Goal: Task Accomplishment & Management: Use online tool/utility

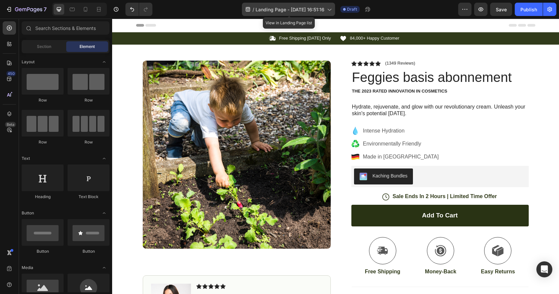
click at [331, 11] on icon at bounding box center [329, 9] width 7 height 7
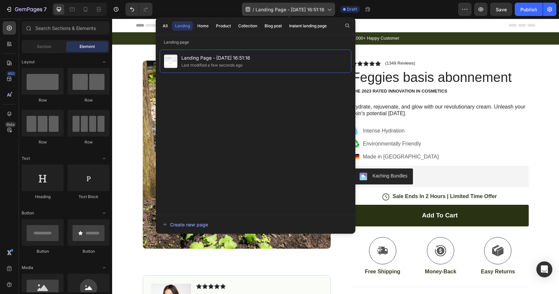
click at [331, 11] on icon at bounding box center [329, 9] width 7 height 7
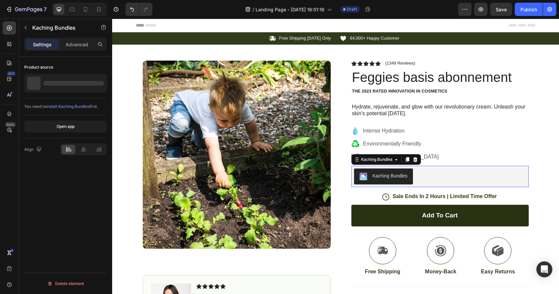
click at [394, 173] on div "Kaching Bundles" at bounding box center [390, 175] width 35 height 7
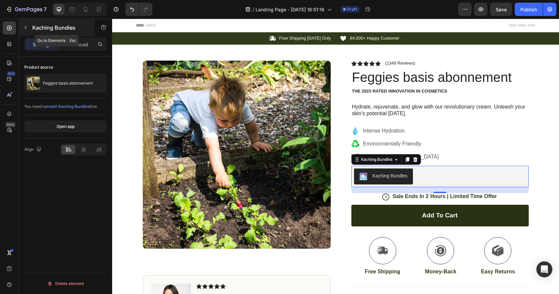
click at [26, 27] on icon "button" at bounding box center [25, 27] width 5 height 5
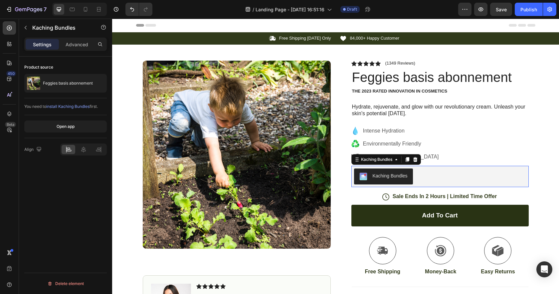
click at [438, 173] on div "Kaching Bundles" at bounding box center [440, 176] width 172 height 16
click at [442, 170] on div "Kaching Bundles" at bounding box center [440, 176] width 172 height 16
click at [417, 160] on icon at bounding box center [415, 159] width 5 height 5
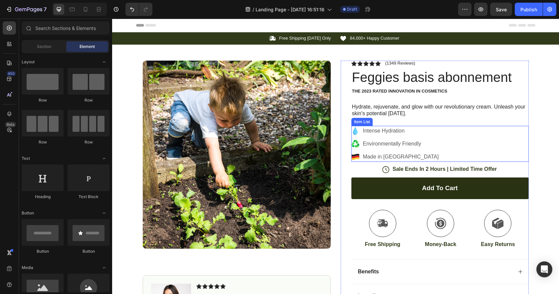
click at [426, 149] on div "Intense Hydration Environmentally Friendly Made in Germany" at bounding box center [440, 144] width 177 height 36
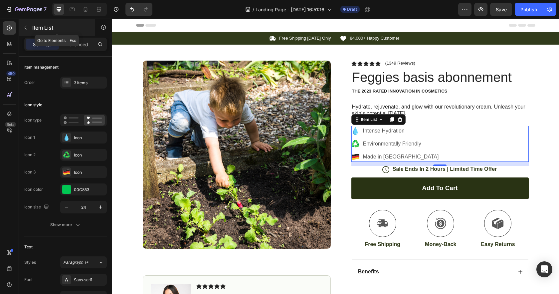
click at [26, 27] on icon "button" at bounding box center [26, 28] width 2 height 4
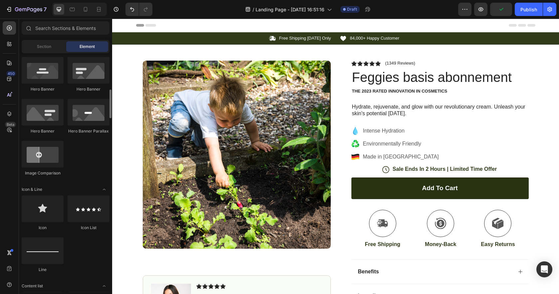
scroll to position [336, 0]
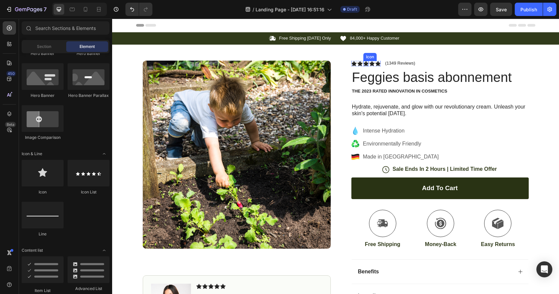
click at [366, 66] on icon at bounding box center [366, 63] width 5 height 5
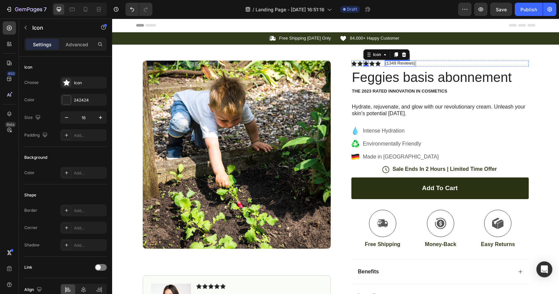
click at [398, 63] on p "(1349 Reviews)" at bounding box center [401, 63] width 30 height 5
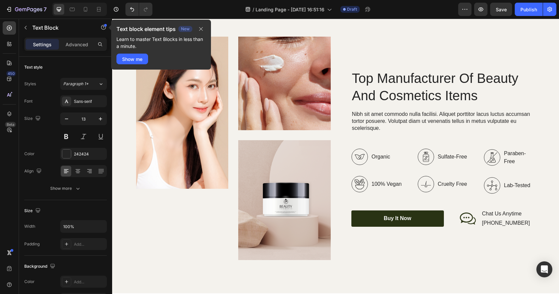
scroll to position [810, 0]
click at [389, 166] on div "Organic 100% Vegan" at bounding box center [378, 171] width 52 height 44
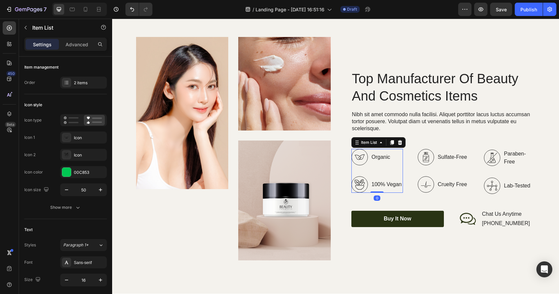
click at [385, 158] on p "Organic" at bounding box center [387, 157] width 30 height 8
click at [399, 185] on p "100% Vegan" at bounding box center [387, 184] width 30 height 8
click at [362, 185] on icon at bounding box center [360, 184] width 17 height 17
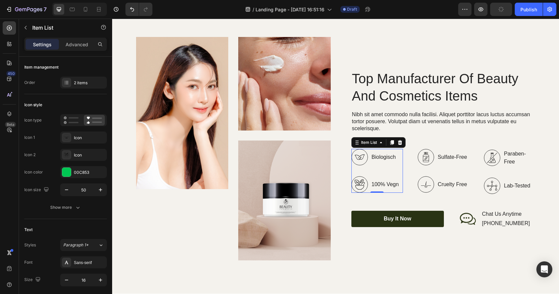
click at [366, 187] on icon at bounding box center [360, 184] width 17 height 17
click at [357, 185] on icon at bounding box center [360, 184] width 17 height 17
click at [375, 187] on p "100% Vegn" at bounding box center [385, 184] width 27 height 8
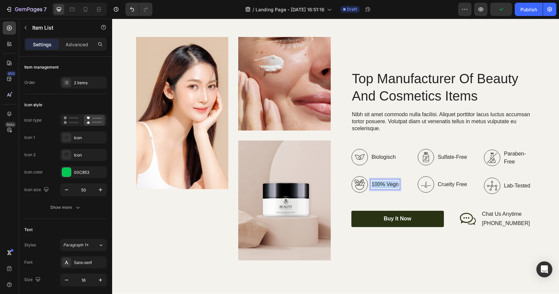
click at [375, 187] on p "100% Vegn" at bounding box center [385, 184] width 27 height 8
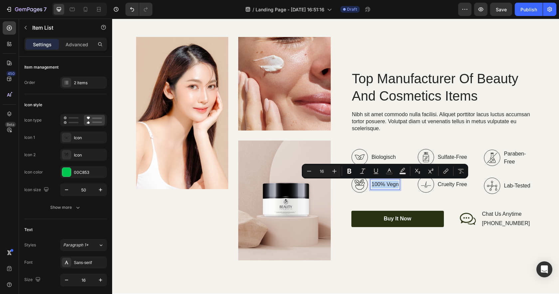
click at [359, 187] on icon at bounding box center [360, 184] width 17 height 17
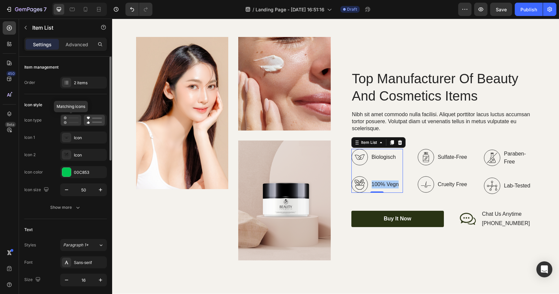
click at [67, 121] on icon at bounding box center [71, 120] width 15 height 8
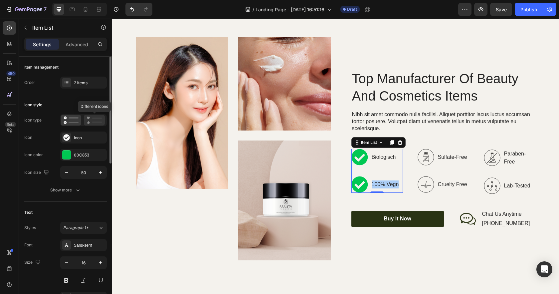
click at [89, 120] on icon at bounding box center [95, 120] width 16 height 8
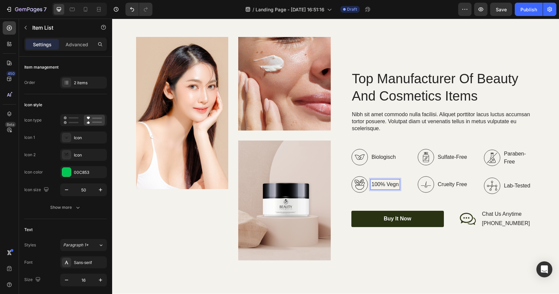
click at [392, 183] on p "100% Vegn" at bounding box center [385, 184] width 27 height 8
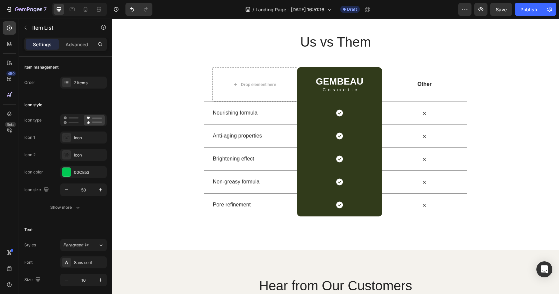
scroll to position [1278, 0]
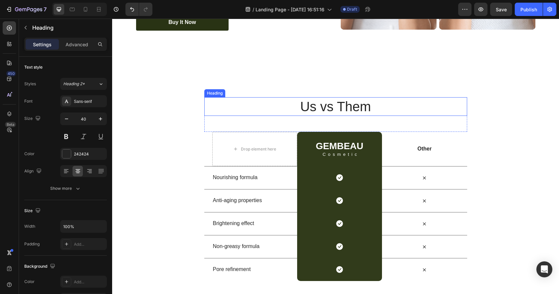
click at [342, 109] on h2 "Us vs Them" at bounding box center [335, 106] width 263 height 19
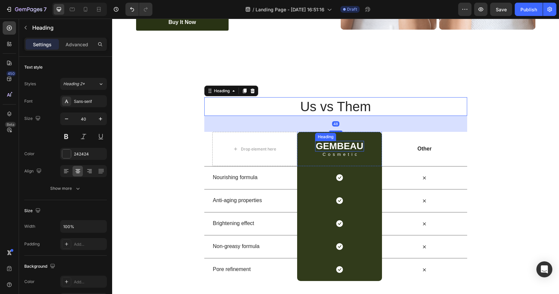
click at [341, 148] on h2 "GEMBEAU" at bounding box center [339, 146] width 49 height 11
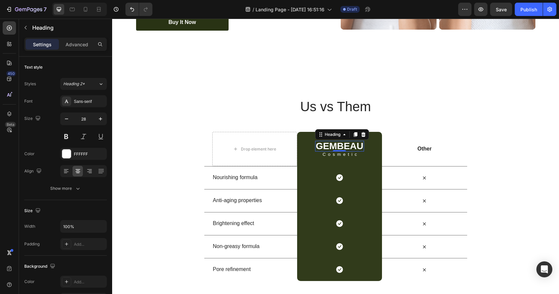
click at [348, 146] on h2 "GEMBEAU" at bounding box center [339, 146] width 49 height 11
click at [348, 146] on p "GEMBEAU" at bounding box center [340, 146] width 48 height 9
click at [333, 156] on p "Cosmetic" at bounding box center [341, 154] width 39 height 4
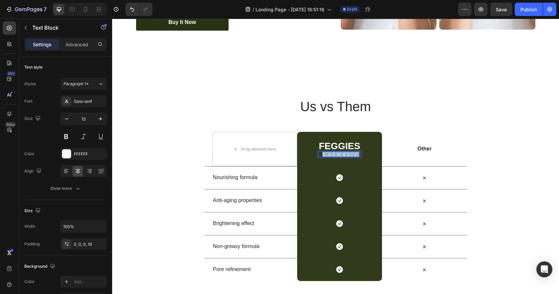
click at [333, 156] on p "Cosmetic" at bounding box center [341, 154] width 39 height 4
click at [342, 165] on div "Feggies Heading Text Block 0 Row" at bounding box center [339, 149] width 85 height 34
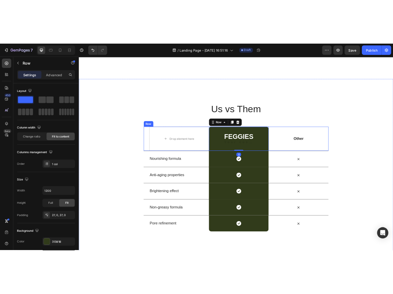
scroll to position [1334, 0]
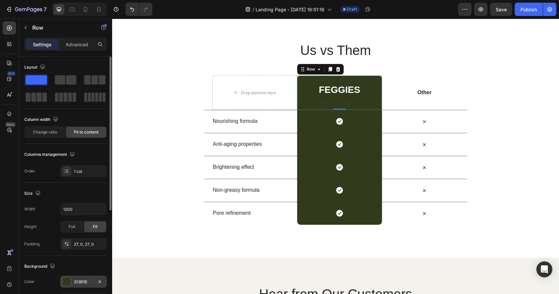
click at [67, 284] on div at bounding box center [66, 281] width 9 height 9
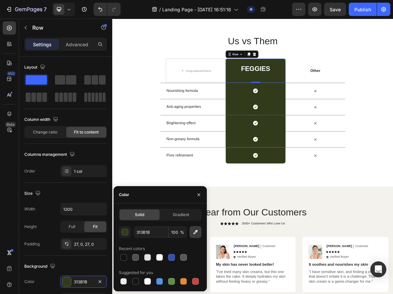
click at [198, 230] on icon "button" at bounding box center [195, 232] width 7 height 7
type input "012F29"
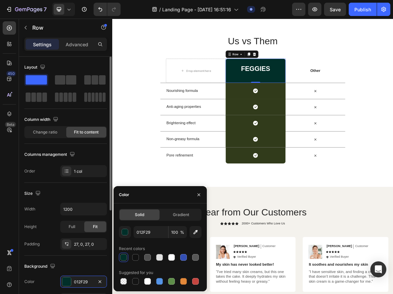
click at [89, 266] on div "Background" at bounding box center [65, 266] width 83 height 11
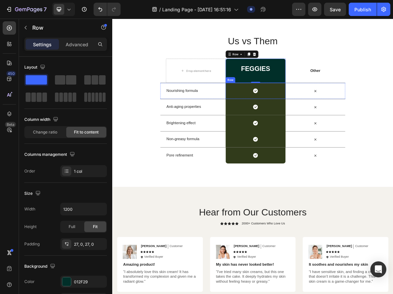
click at [298, 120] on div "Icon Row" at bounding box center [315, 121] width 85 height 23
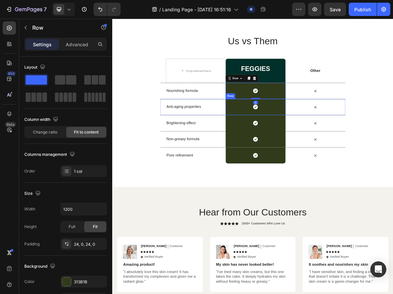
click at [299, 138] on div "Icon Row" at bounding box center [315, 144] width 85 height 23
click at [295, 123] on div "Row" at bounding box center [287, 127] width 24 height 8
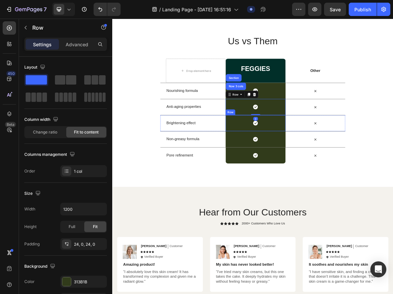
click at [292, 157] on div "Icon Row" at bounding box center [315, 167] width 85 height 23
click at [281, 121] on div "Icon Row" at bounding box center [315, 121] width 85 height 23
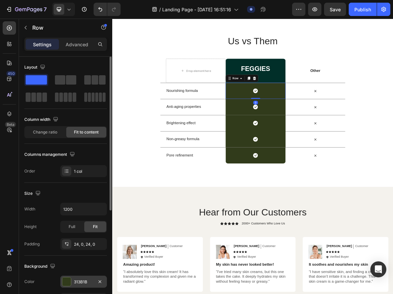
click at [69, 283] on div at bounding box center [66, 281] width 9 height 9
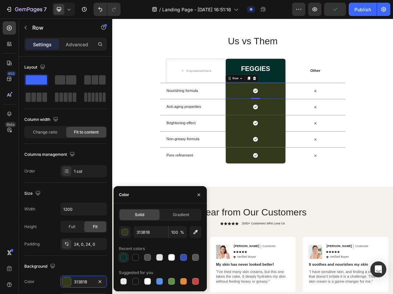
click at [123, 257] on div at bounding box center [123, 257] width 7 height 7
type input "012F29"
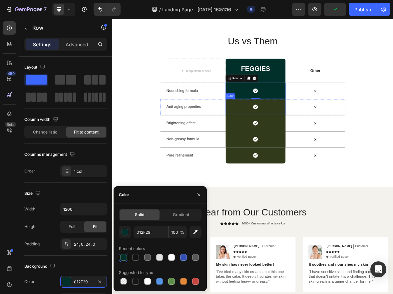
click at [286, 145] on div "Icon Row" at bounding box center [315, 144] width 85 height 23
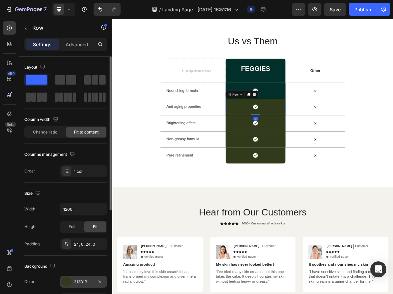
click at [68, 283] on div at bounding box center [66, 281] width 9 height 9
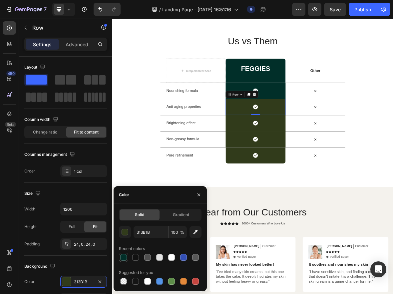
click at [121, 258] on div at bounding box center [123, 257] width 7 height 7
type input "012F29"
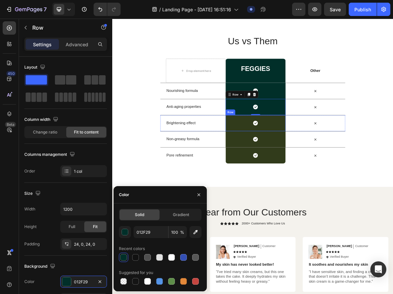
click at [291, 168] on div "Icon Row" at bounding box center [315, 167] width 85 height 23
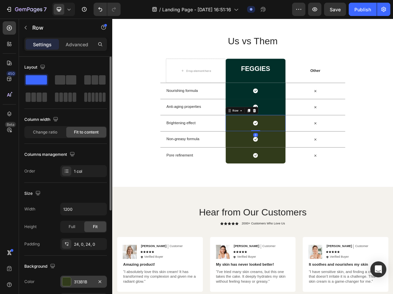
click at [68, 283] on div at bounding box center [66, 281] width 9 height 9
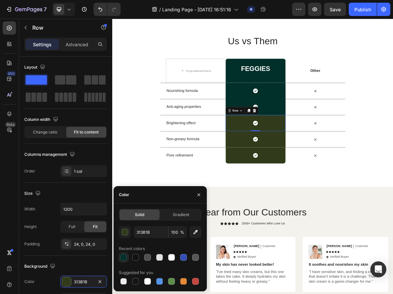
click at [124, 257] on div at bounding box center [123, 257] width 7 height 7
type input "012F29"
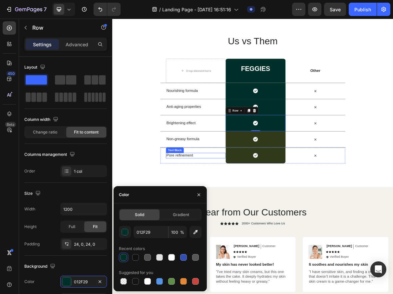
click at [295, 192] on div "Icon Row" at bounding box center [315, 190] width 85 height 23
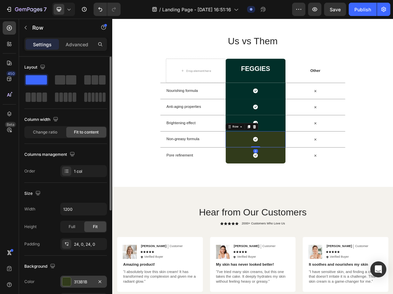
click at [68, 281] on div at bounding box center [66, 281] width 9 height 9
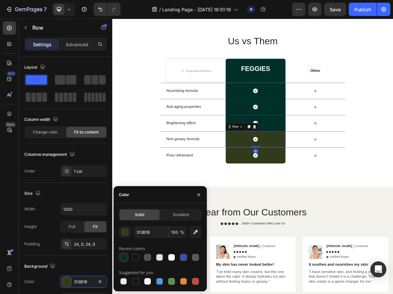
click at [123, 254] on div at bounding box center [123, 257] width 7 height 7
type input "012F29"
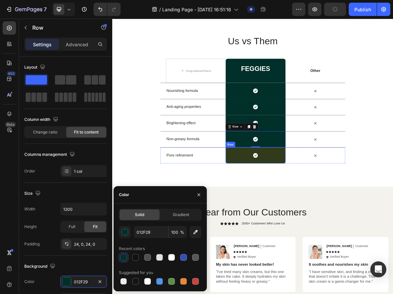
click at [290, 203] on div "Icon Row" at bounding box center [315, 213] width 85 height 23
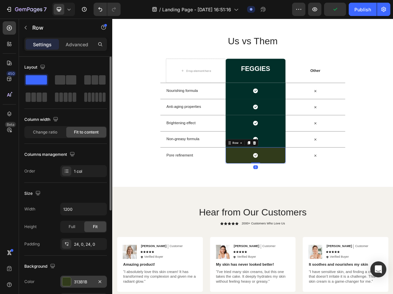
click at [68, 280] on div at bounding box center [66, 281] width 9 height 9
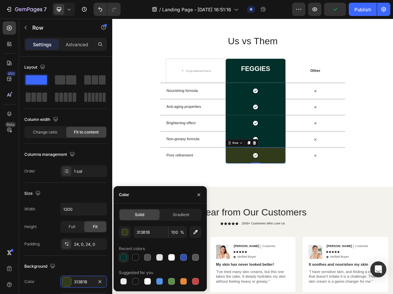
click at [125, 261] on div at bounding box center [123, 257] width 9 height 9
type input "012F29"
click at [377, 252] on div "Us vs Them Heading Row Drop element here Feggies Heading Text Block Row Other T…" at bounding box center [312, 133] width 400 height 250
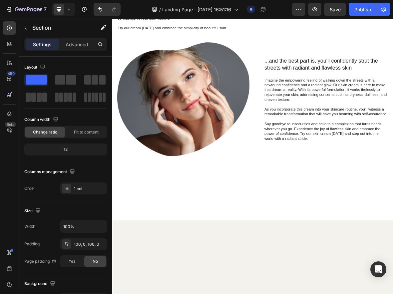
scroll to position [0, 0]
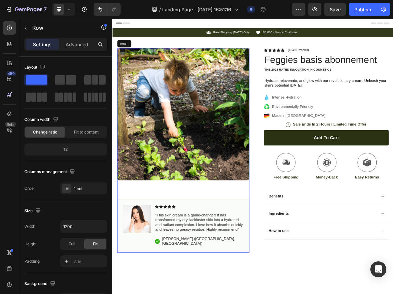
click at [229, 258] on div "Product Images Image Icon Icon Icon Icon Icon Icon List “This skin cream is a g…" at bounding box center [213, 206] width 188 height 291
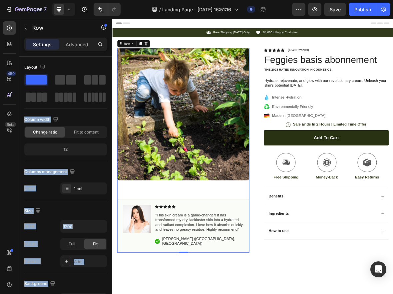
drag, startPoint x: 207, startPoint y: 103, endPoint x: 226, endPoint y: 259, distance: 156.7
click at [94, 78] on span at bounding box center [95, 79] width 7 height 9
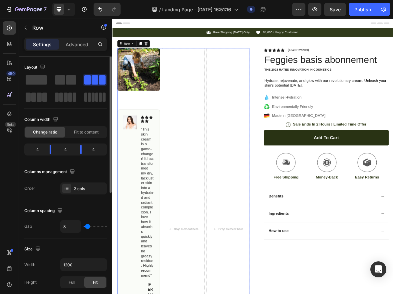
click at [94, 78] on span at bounding box center [95, 79] width 7 height 9
click at [103, 9] on icon "Undo/Redo" at bounding box center [100, 9] width 7 height 7
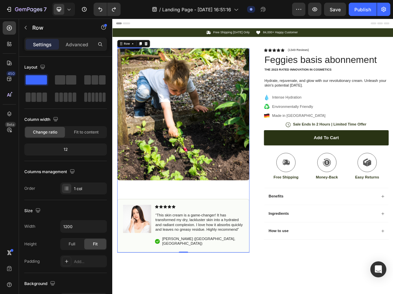
click at [195, 116] on img at bounding box center [213, 155] width 188 height 188
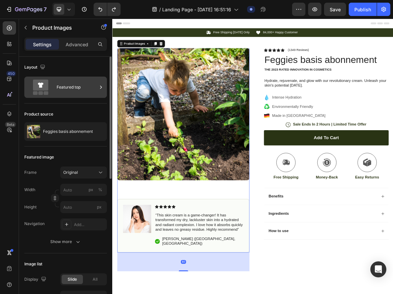
click at [40, 86] on icon at bounding box center [41, 85] width 6 height 5
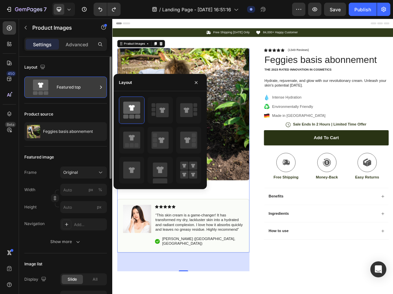
click at [40, 86] on icon at bounding box center [41, 85] width 6 height 5
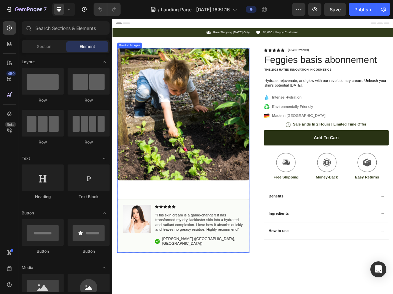
click at [241, 161] on img at bounding box center [213, 155] width 188 height 188
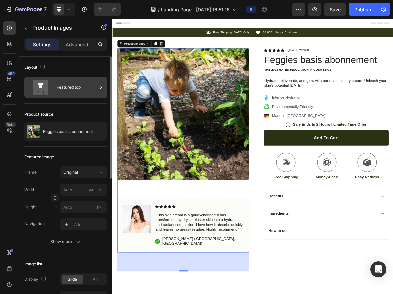
click at [41, 84] on icon at bounding box center [41, 85] width 6 height 5
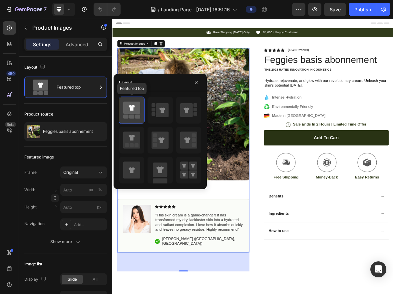
click at [131, 108] on icon at bounding box center [132, 108] width 6 height 6
click at [268, 144] on img at bounding box center [213, 155] width 188 height 188
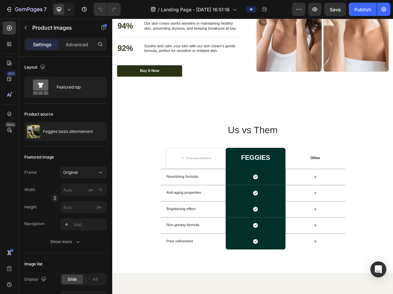
scroll to position [1035, 0]
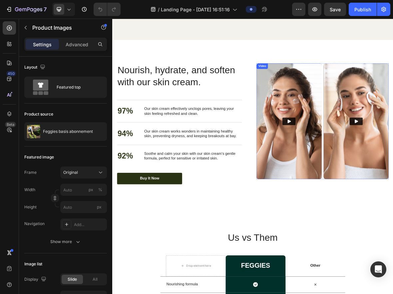
click at [366, 147] on img at bounding box center [363, 164] width 93 height 165
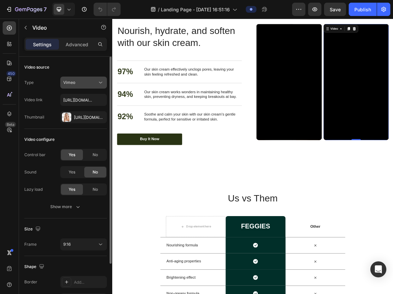
click at [81, 78] on button "Vimeo" at bounding box center [83, 83] width 47 height 12
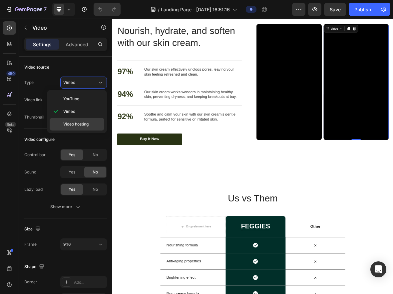
click at [75, 122] on span "Video hosting" at bounding box center [75, 124] width 25 height 6
type input "[URL][DOMAIN_NAME]"
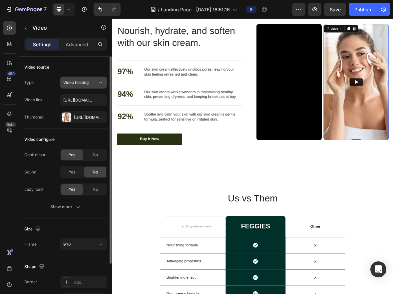
click at [85, 81] on span "Video hosting" at bounding box center [75, 82] width 25 height 5
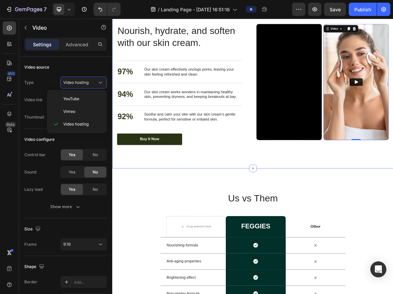
click at [140, 71] on div "Nourish, hydrate, and soften with our skin cream. Heading Nourish, hydrate, and…" at bounding box center [312, 112] width 400 height 239
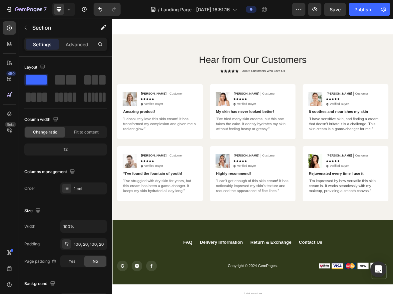
scroll to position [1610, 0]
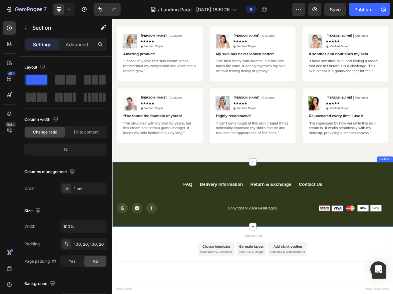
click at [223, 294] on div "FAQ Button Delivery Information Button Return & Exchange Button Contact Us Butt…" at bounding box center [312, 269] width 400 height 92
click at [215, 294] on div "FAQ Button Delivery Information Button Return & Exchange Button Contact Us Butt…" at bounding box center [312, 269] width 400 height 92
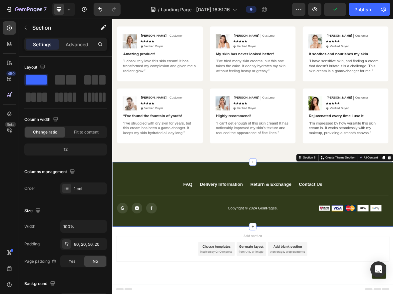
click at [215, 294] on div "FAQ Button Delivery Information Button Return & Exchange Button Contact Us Butt…" at bounding box center [312, 269] width 400 height 92
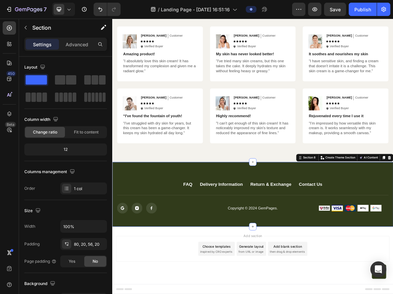
click at [215, 294] on div "FAQ Button Delivery Information Button Return & Exchange Button Contact Us Butt…" at bounding box center [312, 269] width 400 height 92
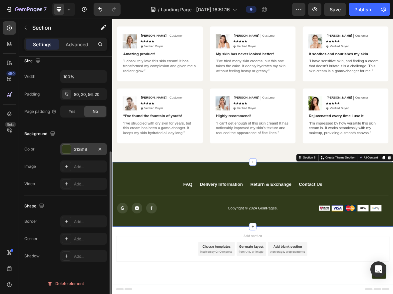
click at [68, 148] on div at bounding box center [66, 149] width 9 height 9
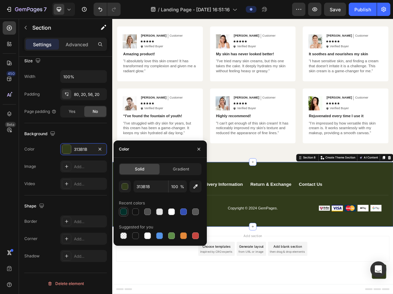
click at [124, 214] on div at bounding box center [123, 211] width 7 height 7
type input "012F29"
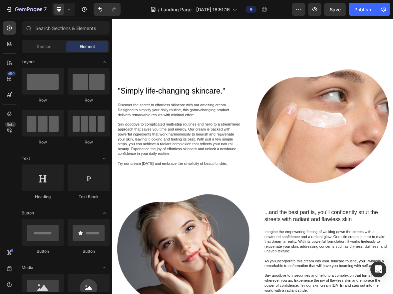
scroll to position [0, 0]
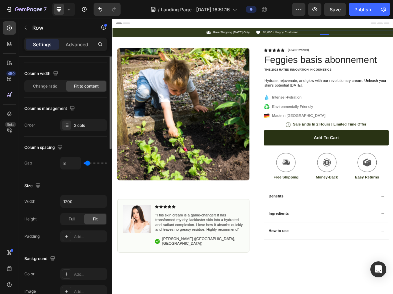
scroll to position [226, 0]
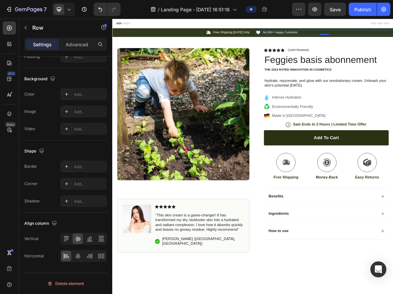
click at [193, 37] on div "Icon Free Shipping [DATE] Only Text Block Row" at bounding box center [210, 38] width 196 height 7
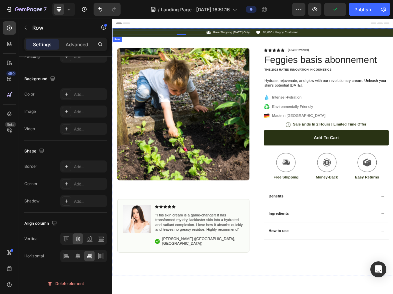
click at [138, 42] on div "Icon Free Shipping [DATE] Only Text Block Row 0 Icon 84,000+ Happy Customer Tex…" at bounding box center [312, 38] width 400 height 12
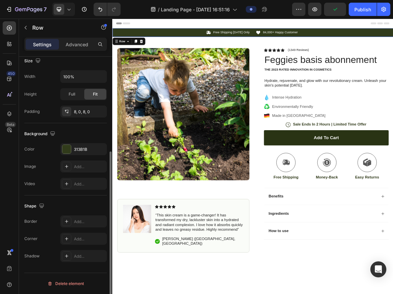
scroll to position [150, 0]
click at [68, 148] on div at bounding box center [66, 149] width 9 height 9
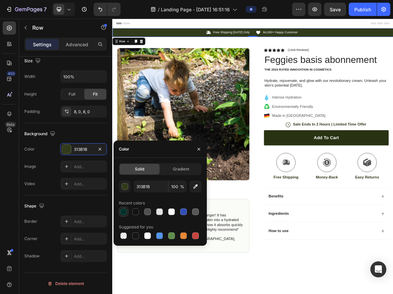
click at [123, 213] on div at bounding box center [123, 211] width 7 height 7
type input "012F29"
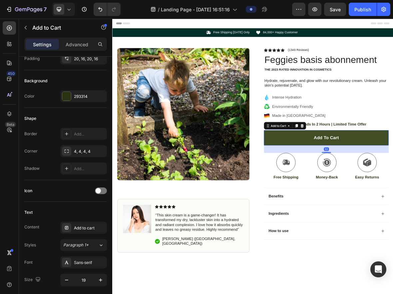
scroll to position [0, 0]
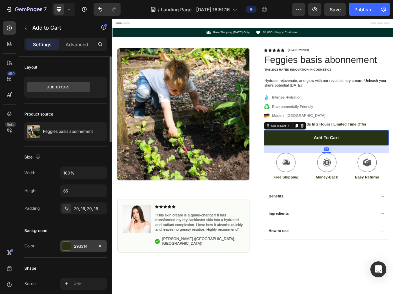
click at [68, 247] on div at bounding box center [66, 246] width 9 height 9
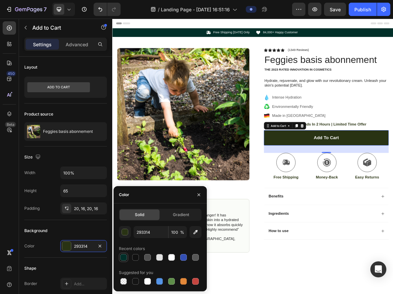
click at [124, 258] on div at bounding box center [123, 257] width 7 height 7
type input "012F29"
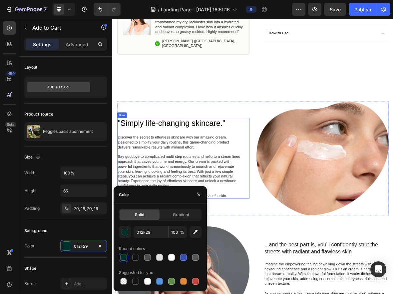
scroll to position [294, 0]
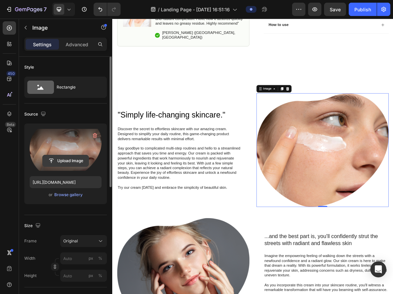
click at [74, 166] on input "file" at bounding box center [66, 160] width 46 height 11
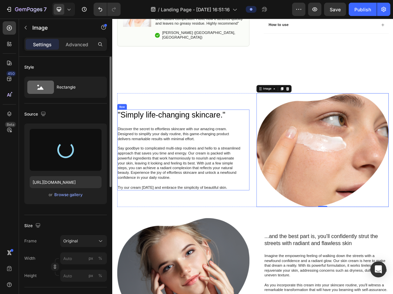
type input "[URL][DOMAIN_NAME]"
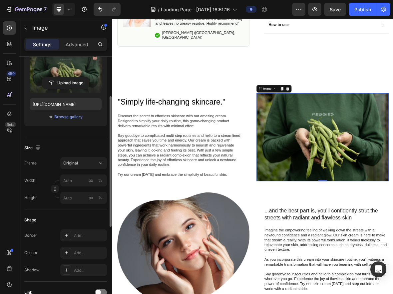
scroll to position [82, 0]
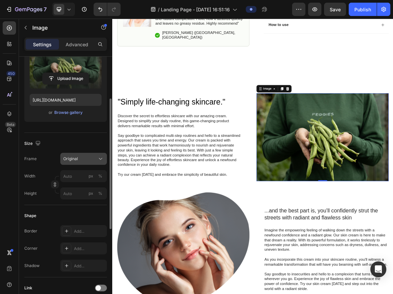
click at [100, 161] on icon at bounding box center [100, 159] width 7 height 7
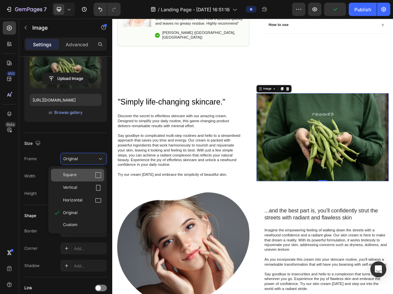
click at [97, 175] on icon at bounding box center [98, 175] width 7 height 7
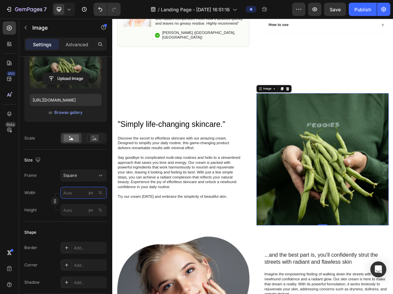
click at [74, 194] on input "px %" at bounding box center [83, 193] width 47 height 12
click at [95, 207] on span "100%" at bounding box center [96, 209] width 11 height 6
click at [66, 192] on input "100" at bounding box center [83, 193] width 47 height 12
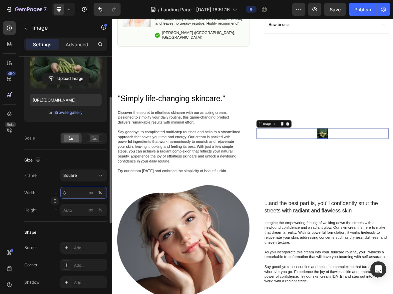
type input "80"
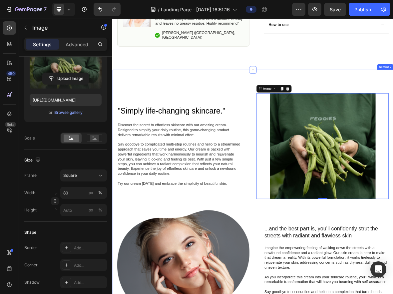
click at [185, 128] on div ""Simply life-changing skincare." Heading Discover the secret to effortless skin…" at bounding box center [312, 288] width 400 height 395
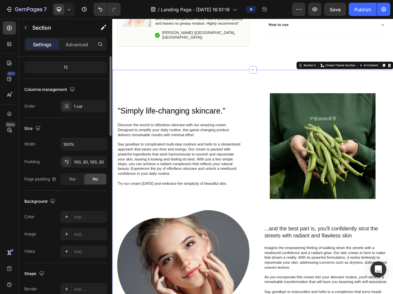
scroll to position [0, 0]
